Goal: Transaction & Acquisition: Subscribe to service/newsletter

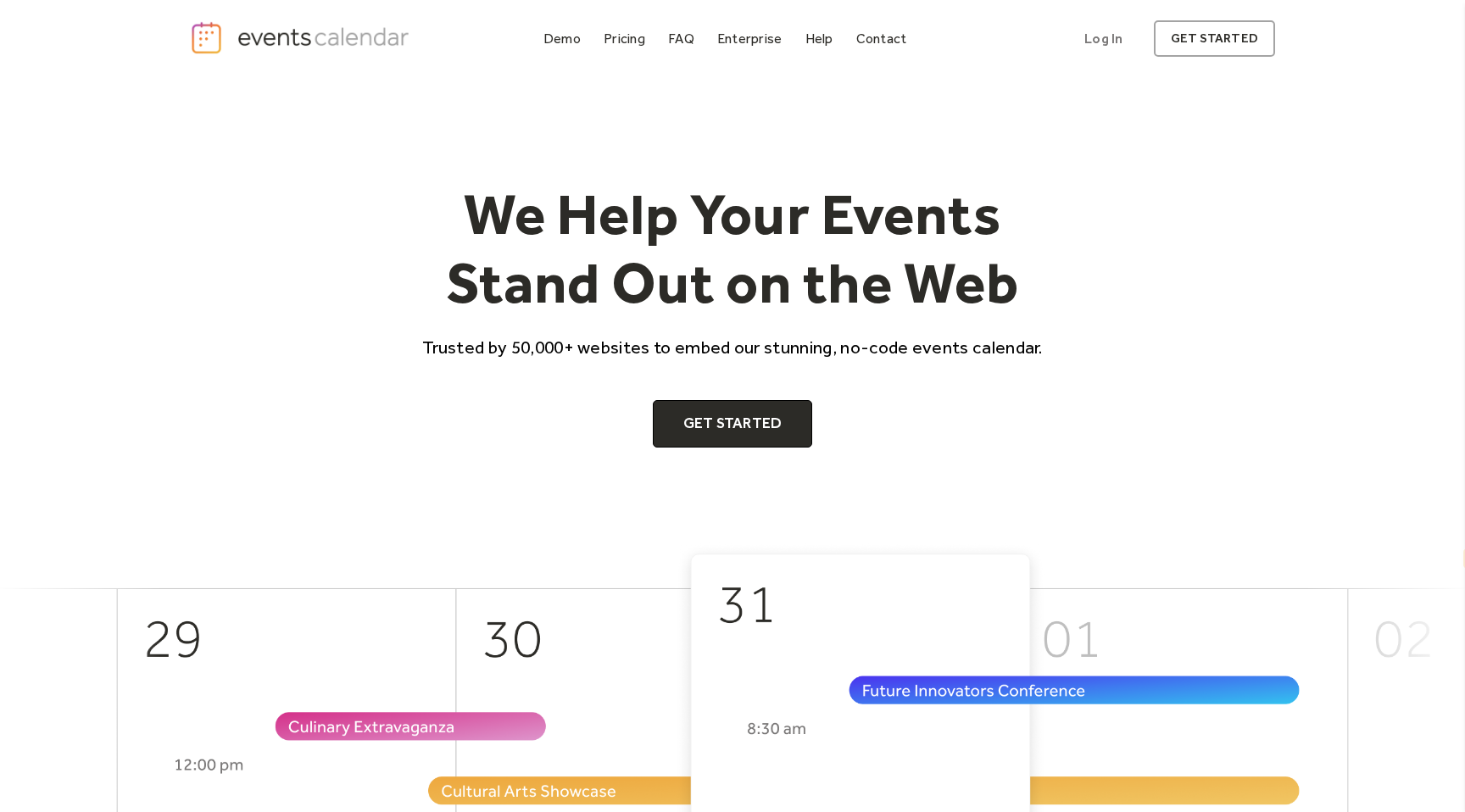
select select "**"
click at [623, 43] on div "Pricing" at bounding box center [624, 38] width 42 height 10
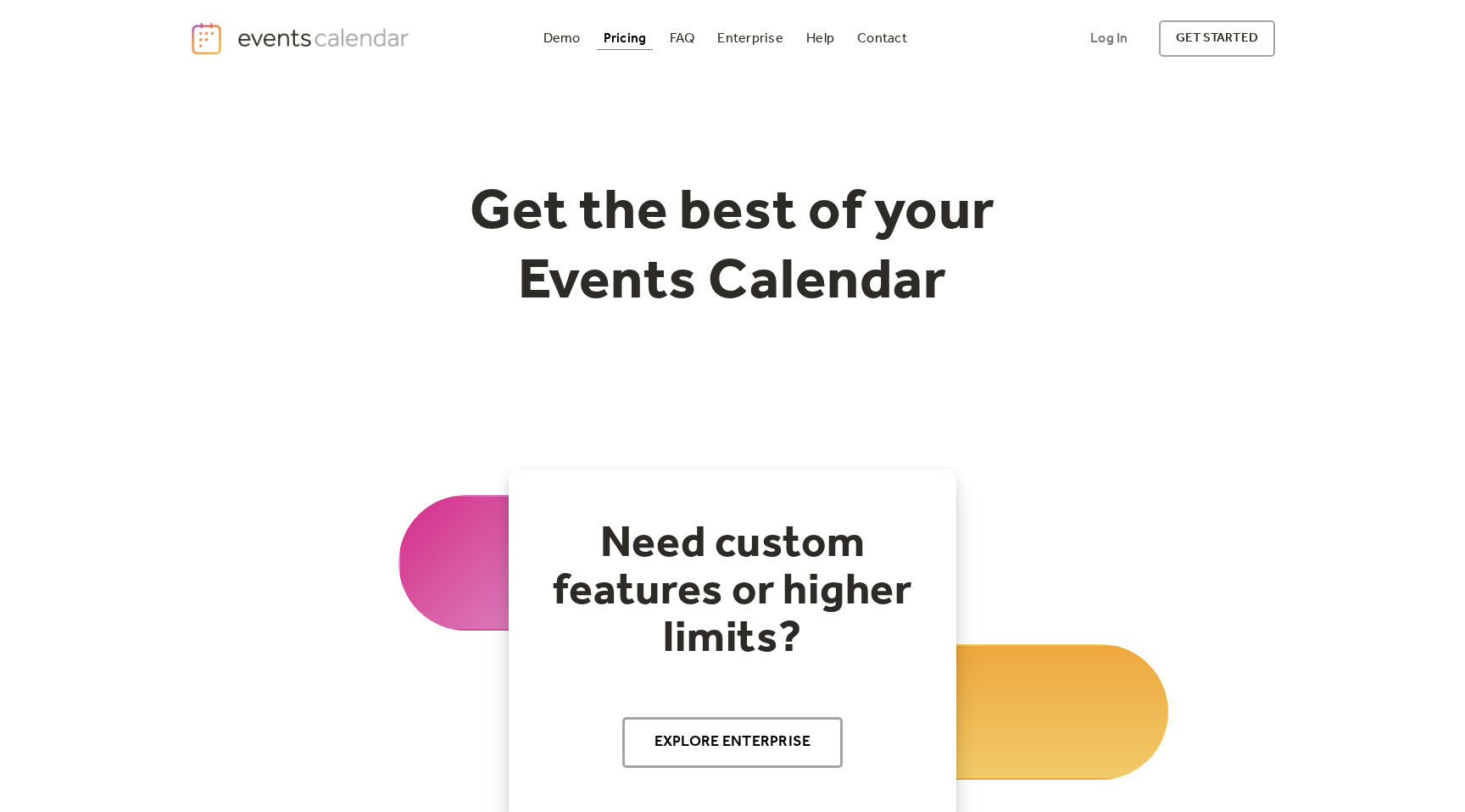
select select "**"
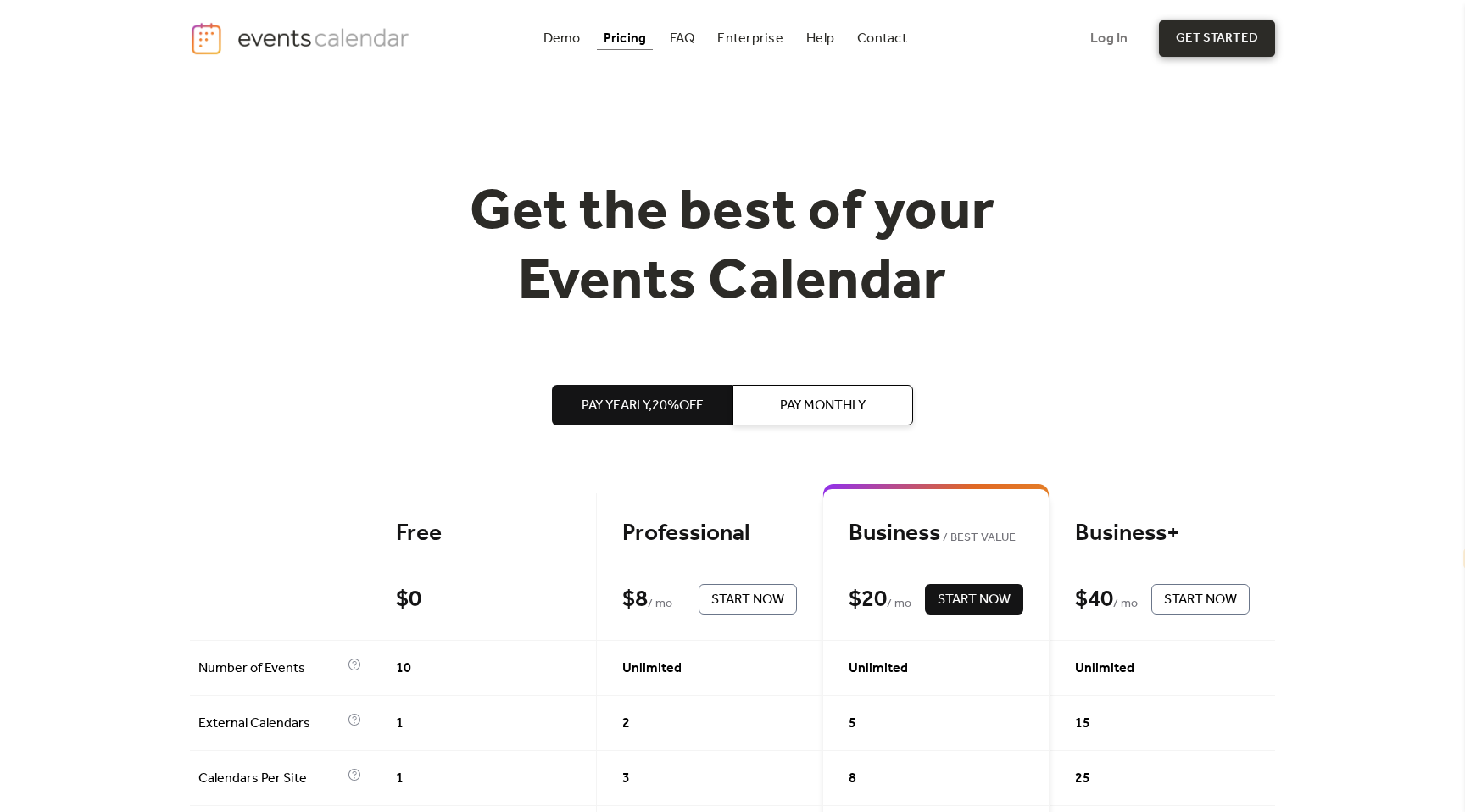
click at [1184, 47] on link "get started" at bounding box center [1216, 38] width 116 height 36
